Goal: Unclear

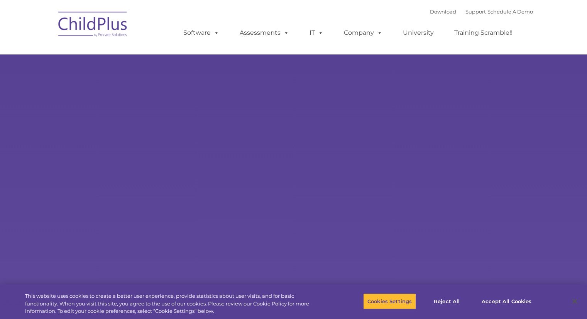
type input ""
select select "MEDIUM"
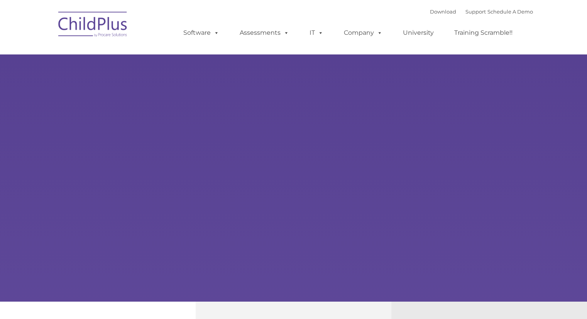
type input ""
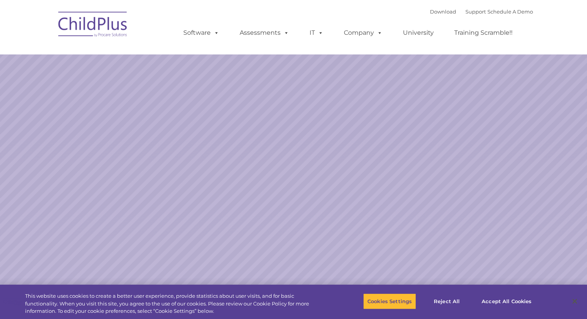
select select "MEDIUM"
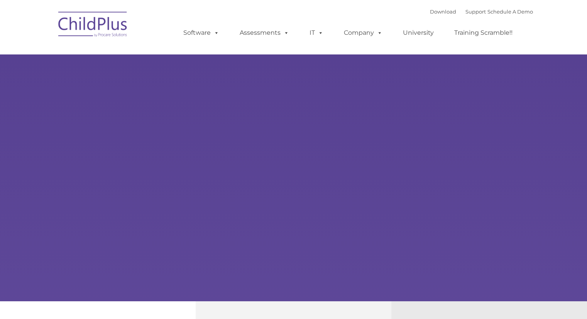
type input ""
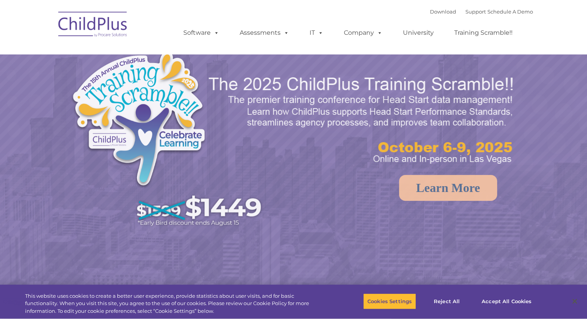
select select "MEDIUM"
